Goal: Task Accomplishment & Management: Complete application form

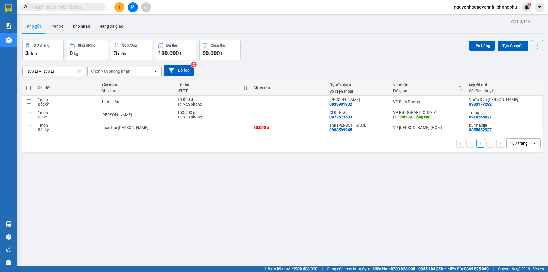
click at [117, 7] on button at bounding box center [119, 7] width 10 height 10
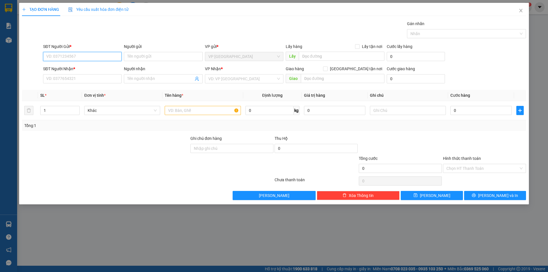
click at [104, 57] on input "SĐT Người Gửi *" at bounding box center [82, 56] width 78 height 9
type input "0364764376"
click at [103, 81] on input "SĐT Người Nhận *" at bounding box center [82, 78] width 78 height 9
type input "0932122252"
click at [151, 60] on input "Người gửi" at bounding box center [163, 56] width 78 height 9
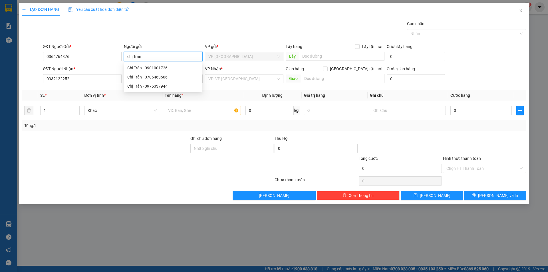
type input "chị Trân"
click at [151, 196] on div "Lưu nháp Xóa Thông tin [PERSON_NAME] và In" at bounding box center [273, 195] width 505 height 9
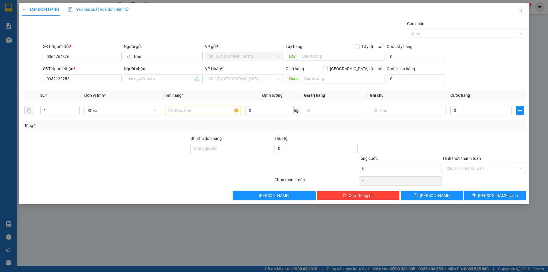
drag, startPoint x: 132, startPoint y: 161, endPoint x: 132, endPoint y: 157, distance: 4.0
click at [132, 157] on div at bounding box center [105, 165] width 168 height 20
click at [150, 83] on span at bounding box center [163, 78] width 78 height 9
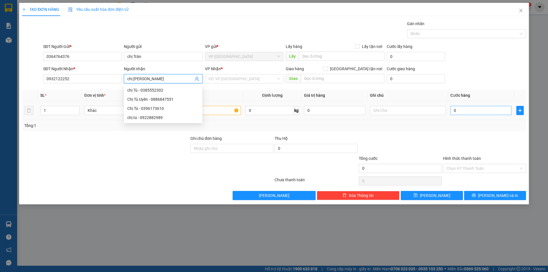
type input "chị [PERSON_NAME]"
click at [470, 111] on input "0" at bounding box center [480, 110] width 61 height 9
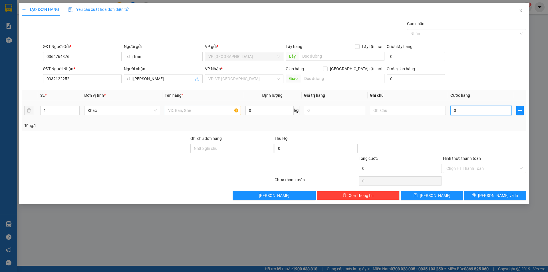
type input "5"
type input "50"
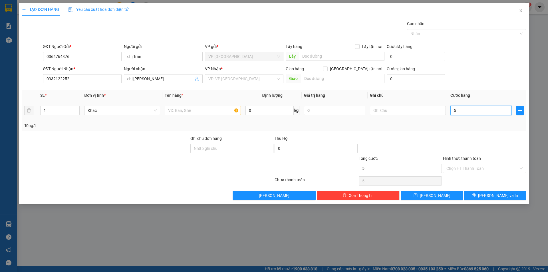
type input "50"
type input "50.000"
click at [403, 134] on div "Transit Pickup Surcharge Ids Transit Deliver Surcharge Ids Transit Deliver Surc…" at bounding box center [274, 110] width 504 height 179
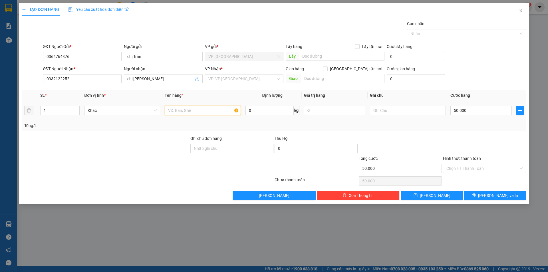
drag, startPoint x: 201, startPoint y: 114, endPoint x: 201, endPoint y: 111, distance: 2.9
click at [201, 114] on input "text" at bounding box center [203, 110] width 76 height 9
click at [201, 111] on input "text" at bounding box center [203, 110] width 76 height 9
type input "Hồng"
click at [414, 135] on div "Transit Pickup Surcharge Ids Transit Deliver Surcharge Ids Transit Deliver Surc…" at bounding box center [274, 110] width 504 height 179
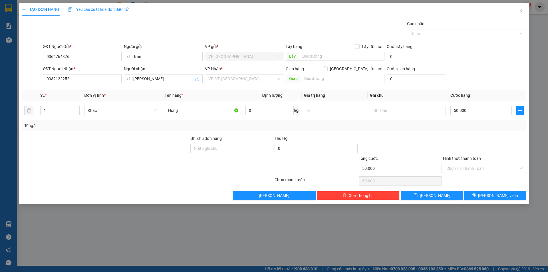
click at [479, 167] on input "Hình thức thanh toán" at bounding box center [482, 168] width 72 height 9
click at [466, 181] on div "Tại văn phòng" at bounding box center [484, 180] width 76 height 6
type input "0"
click at [505, 196] on span "[PERSON_NAME] và In" at bounding box center [498, 195] width 40 height 6
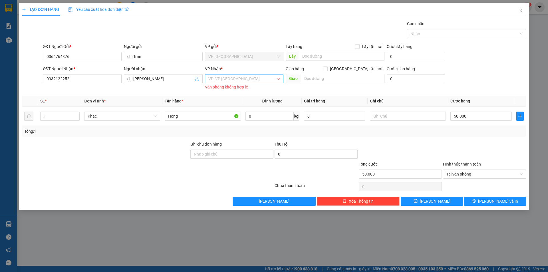
click at [230, 79] on input "search" at bounding box center [242, 78] width 68 height 9
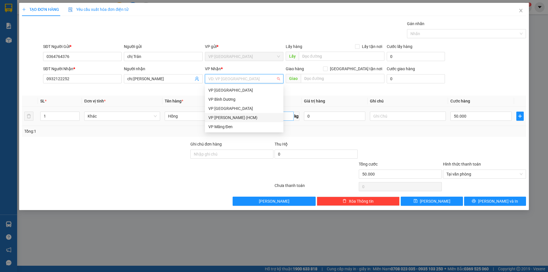
click at [240, 116] on div "VP [PERSON_NAME] (HCM)" at bounding box center [244, 117] width 72 height 6
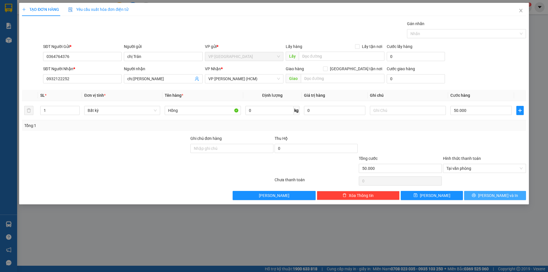
click at [491, 198] on span "[PERSON_NAME] và In" at bounding box center [498, 195] width 40 height 6
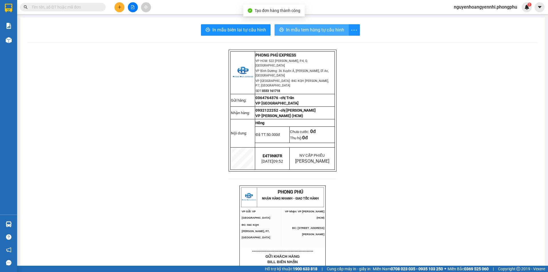
click at [313, 29] on span "In mẫu tem hàng tự cấu hình" at bounding box center [315, 29] width 58 height 7
click at [124, 4] on div at bounding box center [132, 7] width 43 height 10
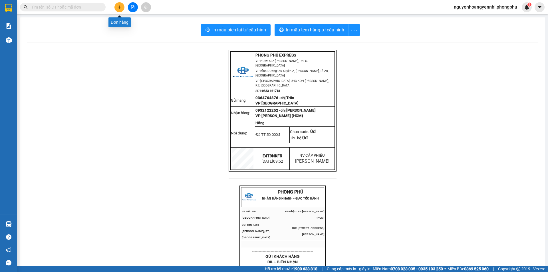
click at [120, 6] on icon "plus" at bounding box center [120, 7] width 4 height 4
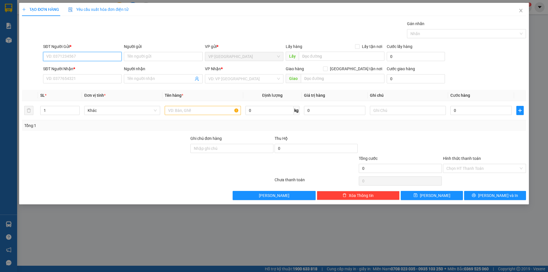
type input "0"
type input "3"
click at [96, 67] on div "0364764376 - chị Trân" at bounding box center [83, 68] width 72 height 6
type input "0364764376"
type input "chị Trân"
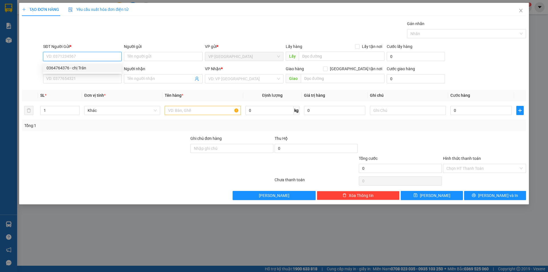
type input "0932122252"
type input "chị [PERSON_NAME]"
type input "50.000"
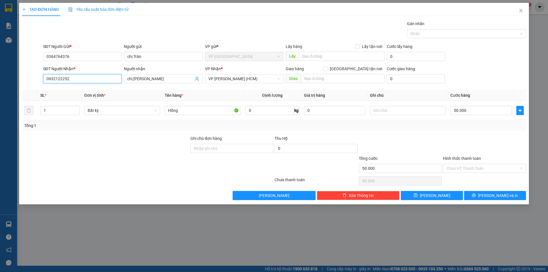
click at [90, 78] on input "0932122252" at bounding box center [82, 78] width 78 height 9
drag, startPoint x: 94, startPoint y: 80, endPoint x: 94, endPoint y: 87, distance: 6.3
click at [94, 81] on input "SĐT Người Nhận *" at bounding box center [82, 78] width 78 height 9
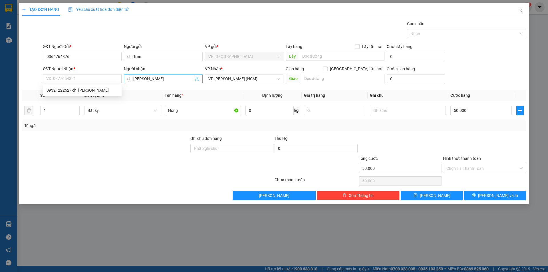
click at [140, 82] on span "chị [PERSON_NAME]" at bounding box center [163, 78] width 78 height 9
click at [141, 82] on span "chị [PERSON_NAME]" at bounding box center [163, 78] width 78 height 9
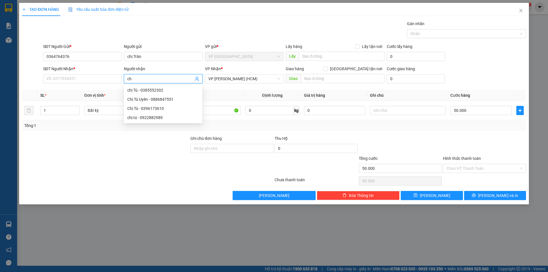
type input "c"
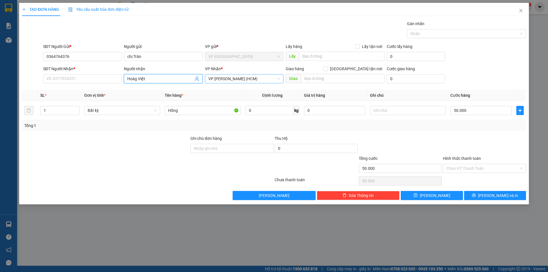
click at [251, 78] on span "VP [PERSON_NAME] (HCM)" at bounding box center [244, 78] width 72 height 9
type input "Hoàg Việt"
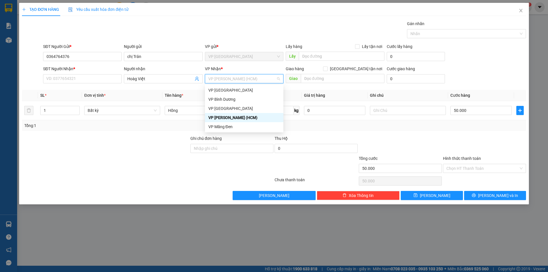
click at [251, 79] on span "VP [PERSON_NAME] (HCM)" at bounding box center [244, 78] width 72 height 9
click at [224, 88] on div "VP [GEOGRAPHIC_DATA]" at bounding box center [244, 90] width 72 height 6
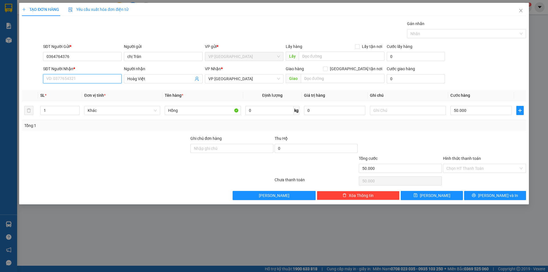
click at [82, 80] on input "SĐT Người Nhận *" at bounding box center [82, 78] width 78 height 9
click at [100, 79] on input "SĐT Người Nhận *" at bounding box center [82, 78] width 78 height 9
type input "0971746378"
click at [96, 79] on input "0971746378" at bounding box center [82, 78] width 78 height 9
click at [351, 79] on input "text" at bounding box center [343, 78] width 84 height 9
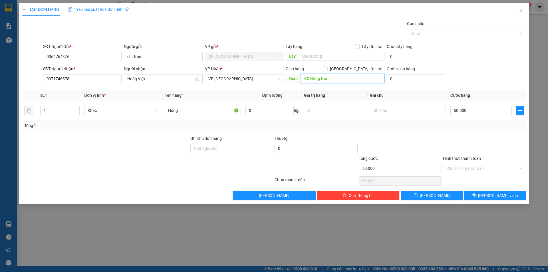
type input "BX Đồng Nai"
click at [464, 168] on input "Hình thức thanh toán" at bounding box center [482, 168] width 72 height 9
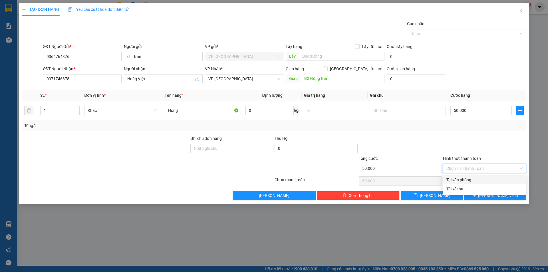
click at [455, 179] on div "Tại văn phòng" at bounding box center [484, 180] width 76 height 6
type input "0"
click at [490, 196] on span "[PERSON_NAME] và In" at bounding box center [498, 195] width 40 height 6
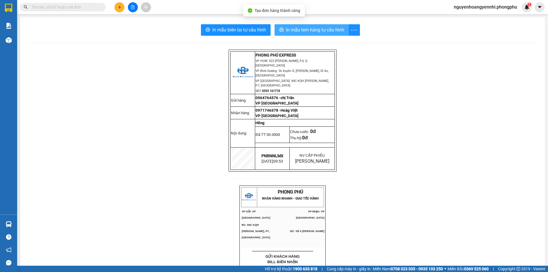
click at [307, 29] on span "In mẫu tem hàng tự cấu hình" at bounding box center [315, 29] width 58 height 7
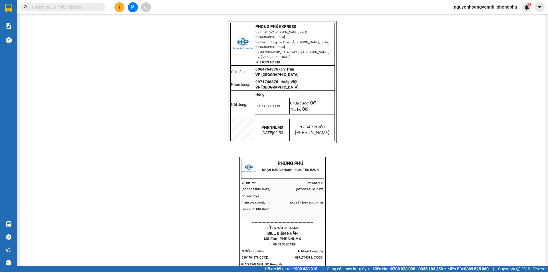
click at [286, 85] on p "VP [GEOGRAPHIC_DATA]" at bounding box center [294, 87] width 79 height 5
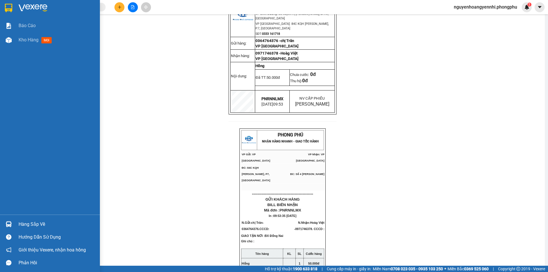
click at [10, 9] on img at bounding box center [8, 8] width 7 height 9
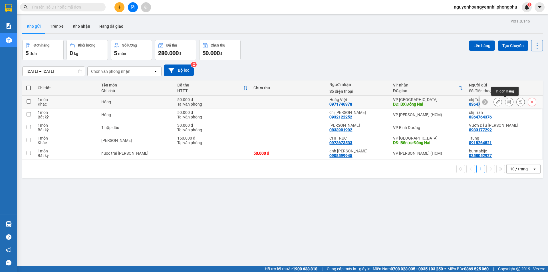
click at [507, 102] on icon at bounding box center [509, 102] width 4 height 4
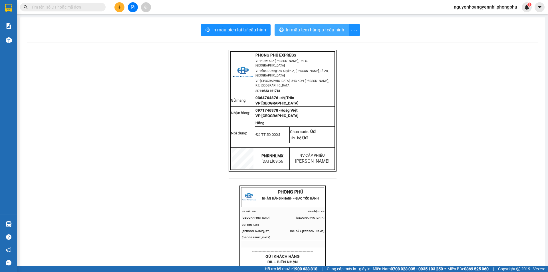
click at [310, 30] on span "In mẫu tem hàng tự cấu hình" at bounding box center [315, 29] width 58 height 7
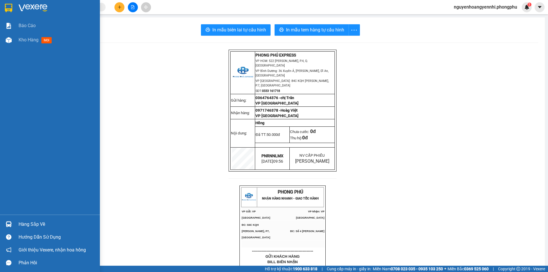
click at [11, 9] on img at bounding box center [8, 8] width 7 height 9
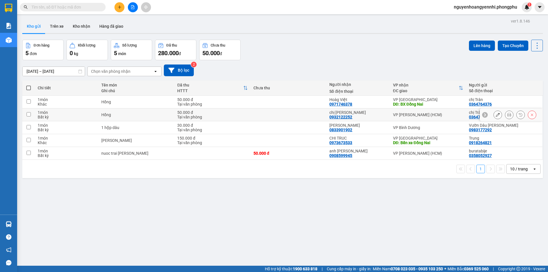
click at [507, 116] on button at bounding box center [509, 115] width 8 height 10
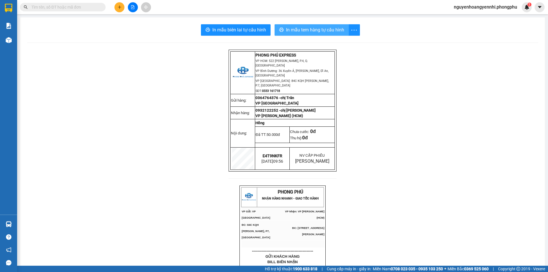
drag, startPoint x: 318, startPoint y: 28, endPoint x: 323, endPoint y: 32, distance: 5.9
click at [318, 28] on span "In mẫu tem hàng tự cấu hình" at bounding box center [315, 29] width 58 height 7
